Goal: Task Accomplishment & Management: Use online tool/utility

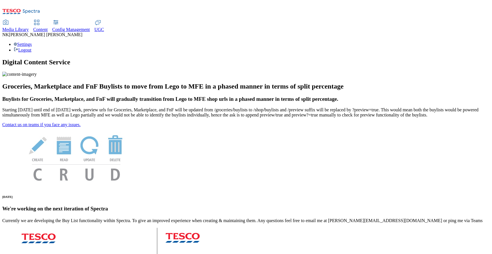
click at [29, 27] on span "Media Library" at bounding box center [15, 29] width 26 height 5
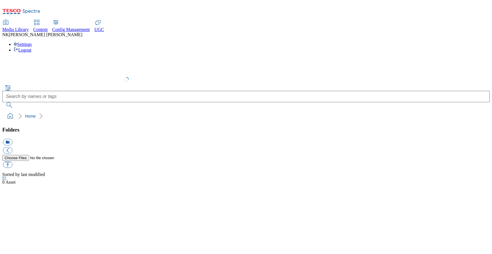
select select "flare-test"
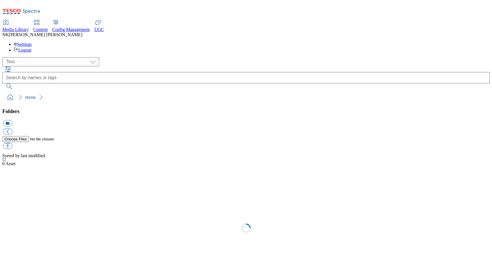
scroll to position [0, 0]
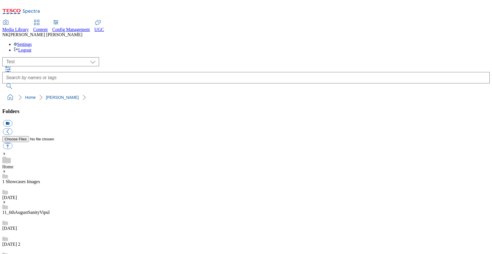
click at [143, 57] on div "( optional ) All all Clubcard Boost UK Clubcard Marketing Clubcard ROI clubcard…" at bounding box center [245, 61] width 487 height 9
